Goal: Transaction & Acquisition: Purchase product/service

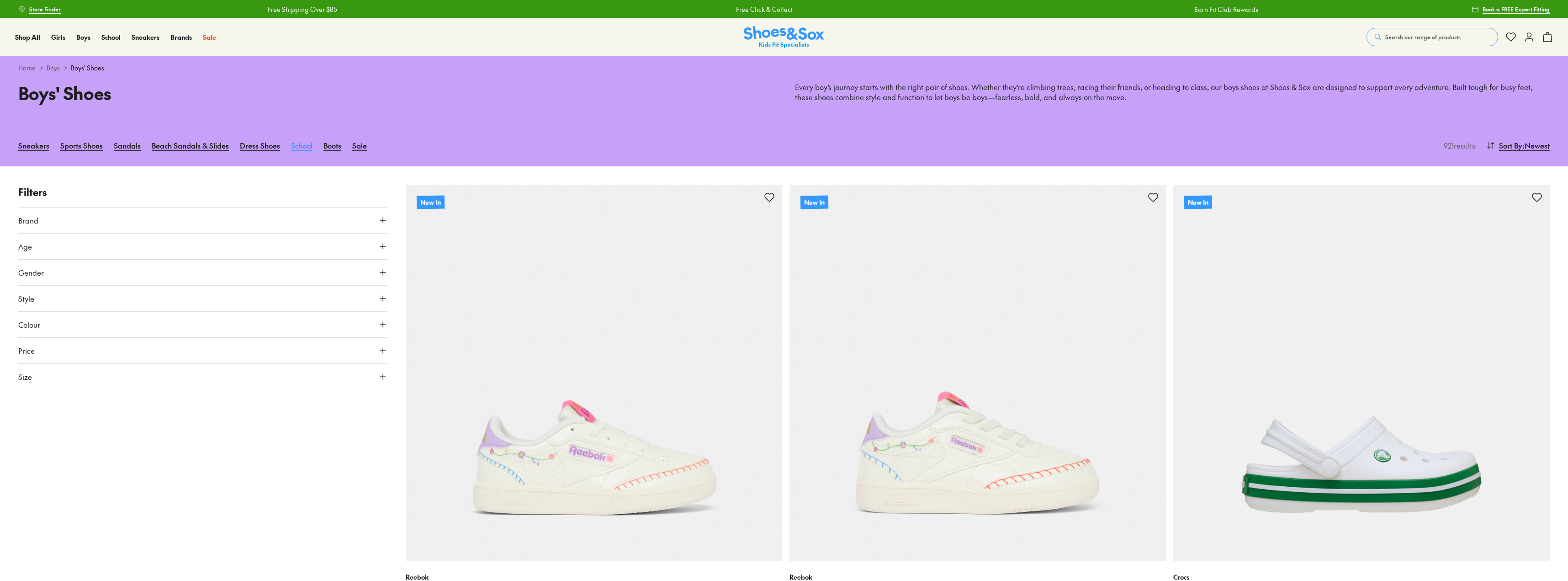
click at [301, 146] on link "School" at bounding box center [302, 145] width 22 height 20
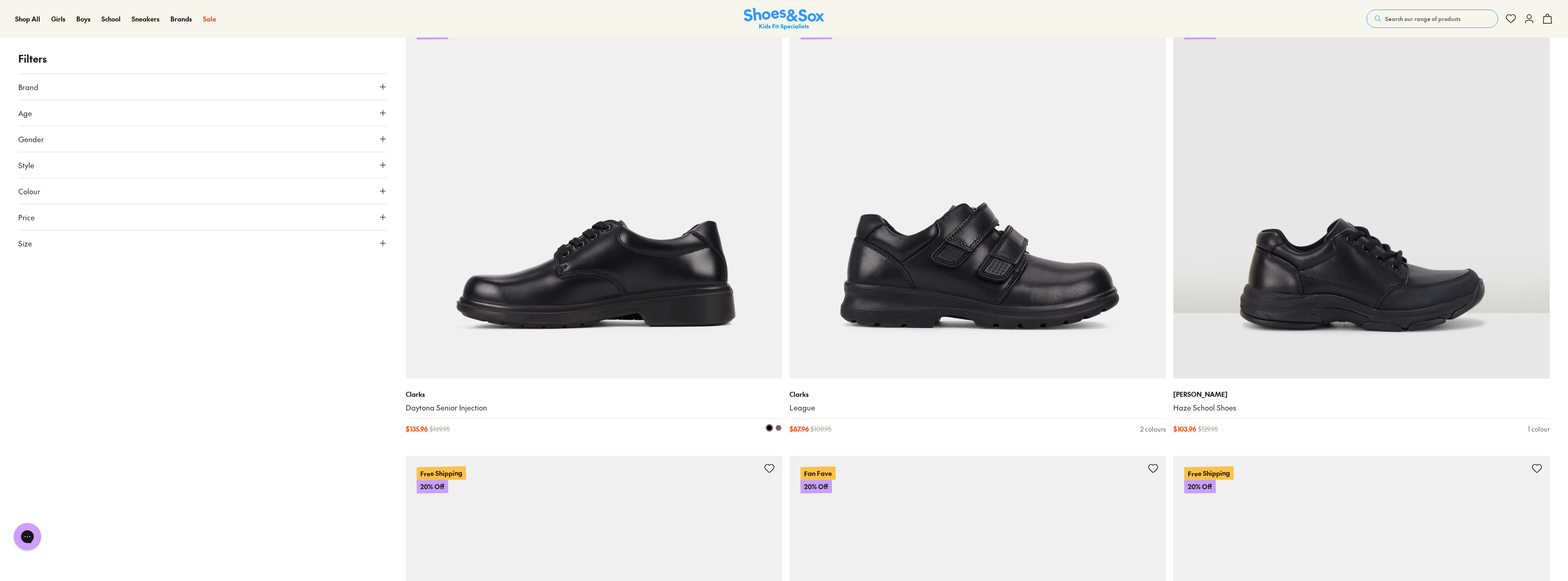
scroll to position [228, 0]
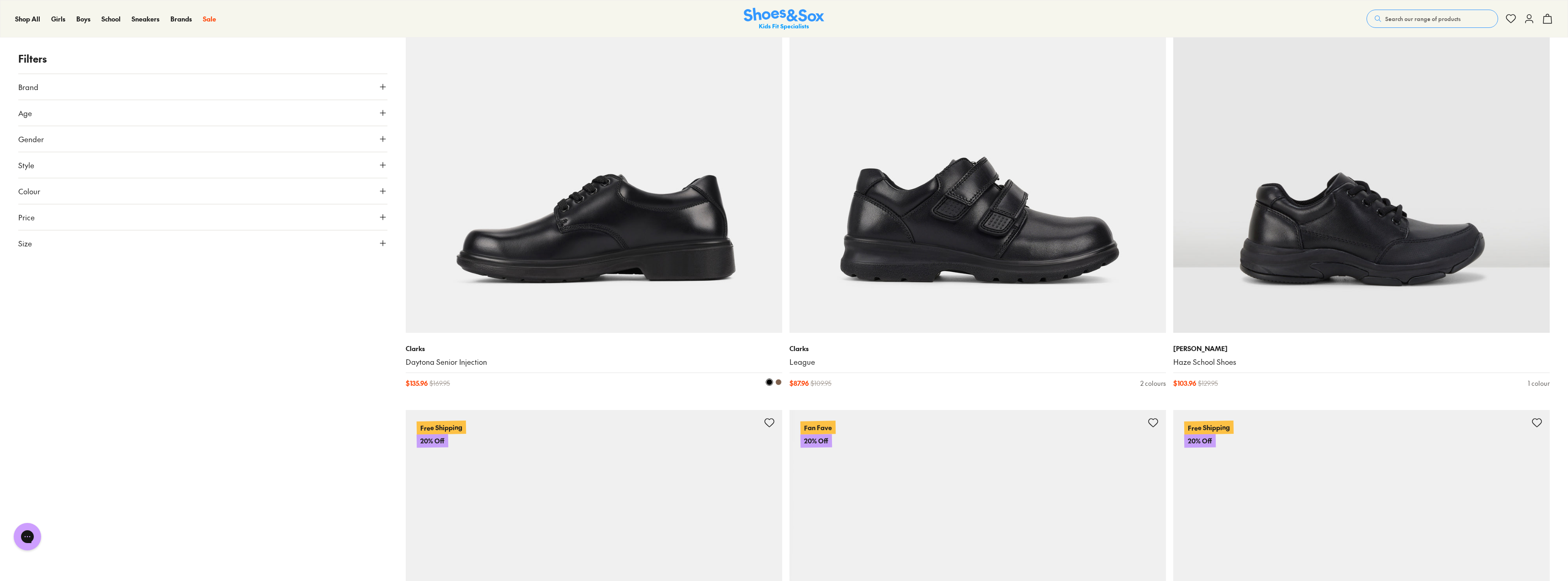
click at [592, 242] on img at bounding box center [594, 144] width 376 height 376
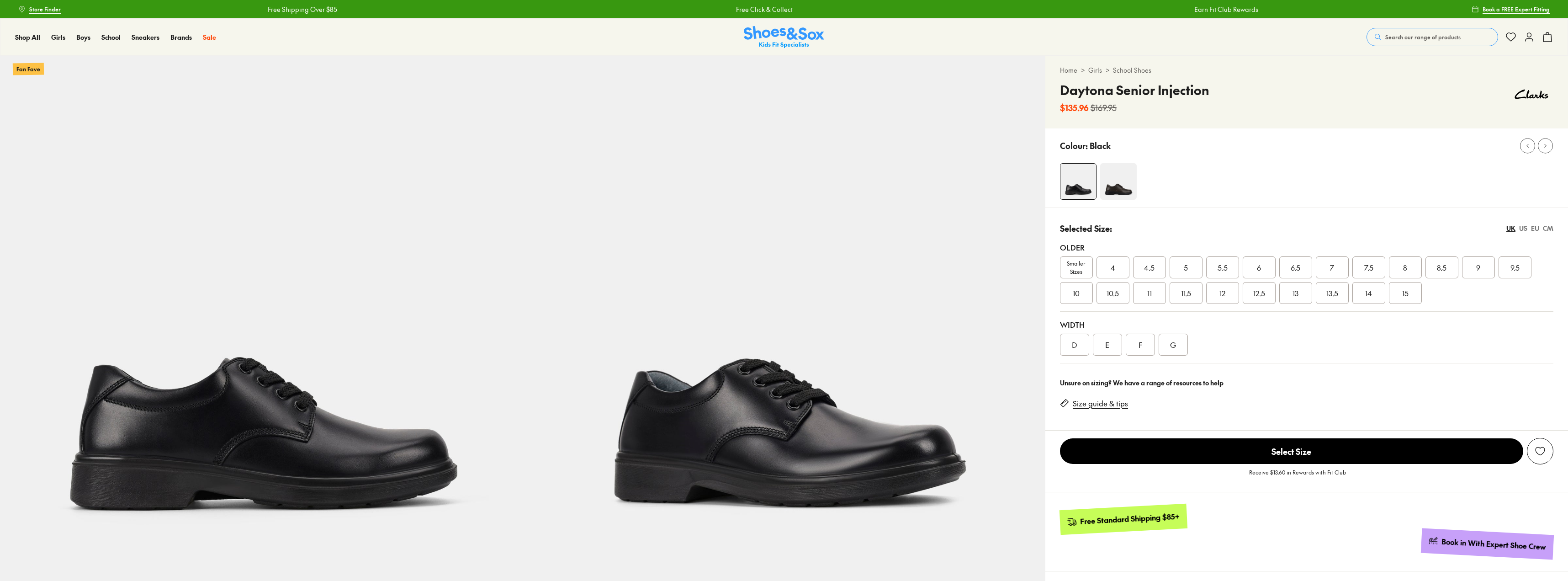
click at [1075, 269] on div "Older Smaller Sizes 4 4.5 5 5.5 6 6.5 7 7.5 8 8.5 9 9.5 10 10.5 11 11.5 12 12.5…" at bounding box center [1306, 273] width 493 height 77
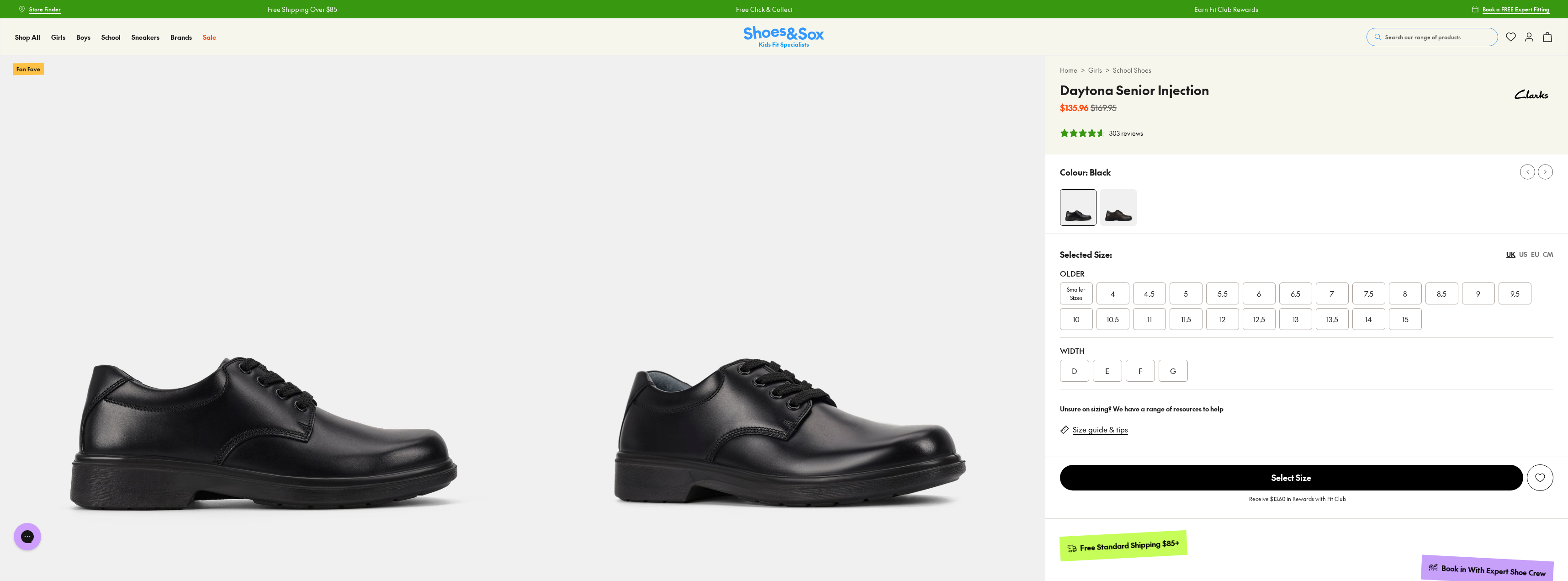
select select "*"
click at [1067, 291] on span "Smaller Sizes" at bounding box center [1076, 293] width 32 height 16
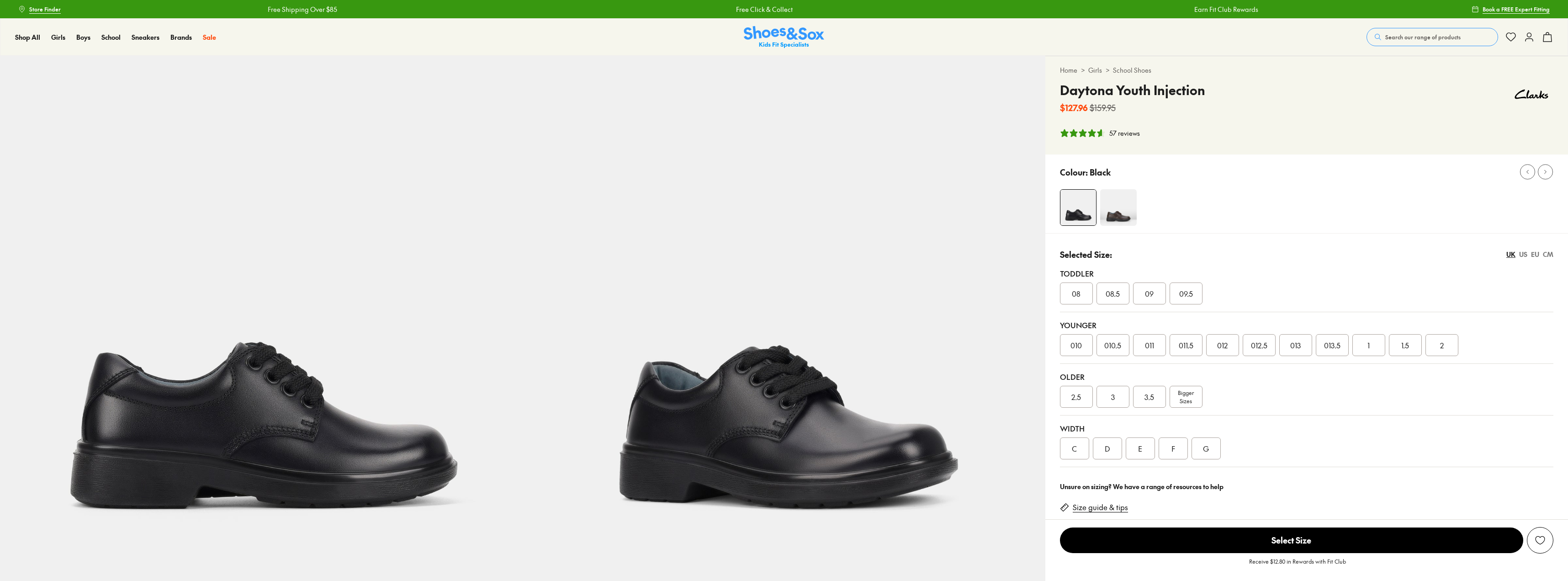
click at [1446, 317] on div "Younger 010 010.5 011 011.5 012 012.5 013 013.5 1 1.5 2" at bounding box center [1306, 337] width 493 height 52
click at [1449, 339] on div "2" at bounding box center [1441, 344] width 33 height 22
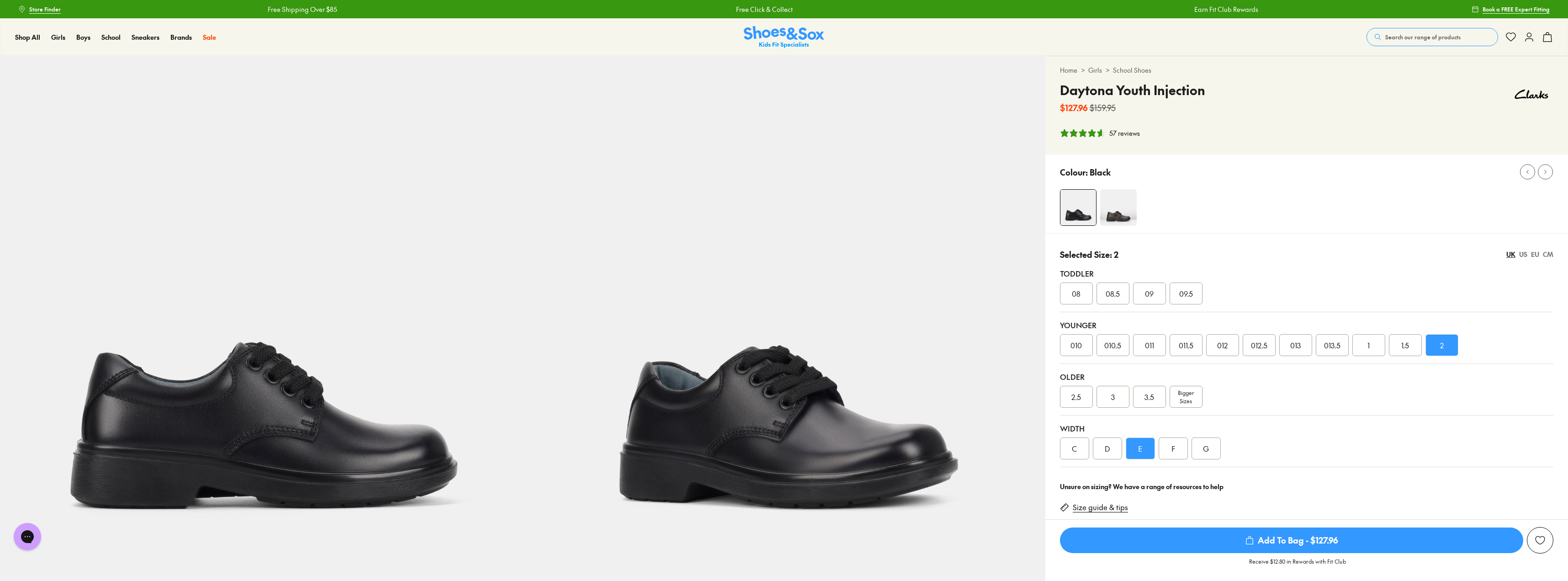
select select "*"
